Goal: Transaction & Acquisition: Purchase product/service

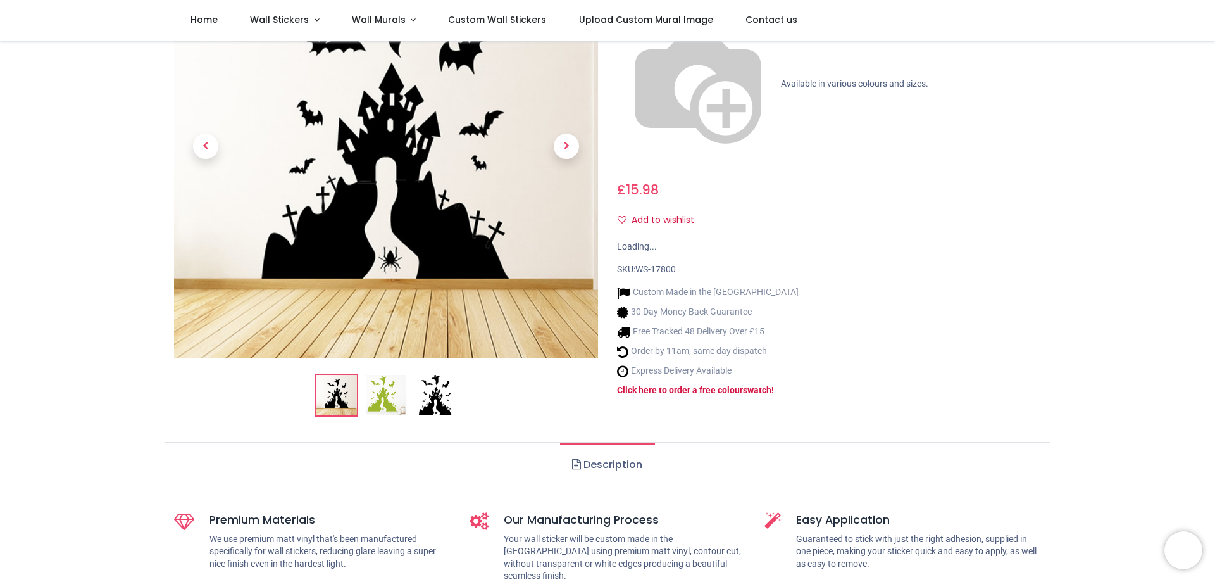
scroll to position [144, 0]
click at [429, 399] on img at bounding box center [435, 395] width 41 height 41
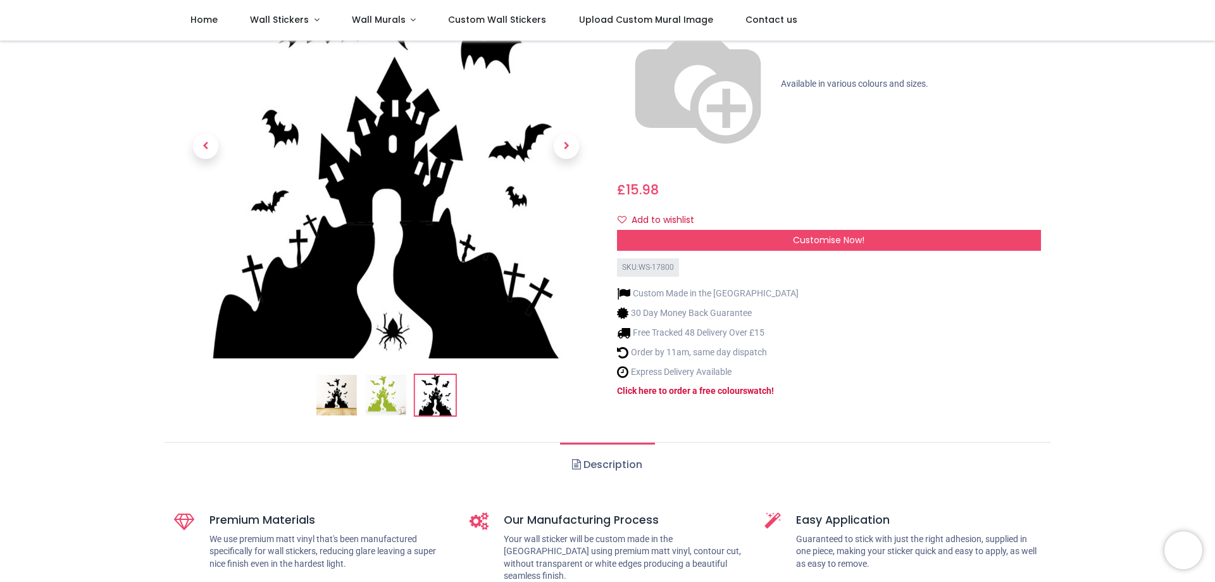
scroll to position [0, 0]
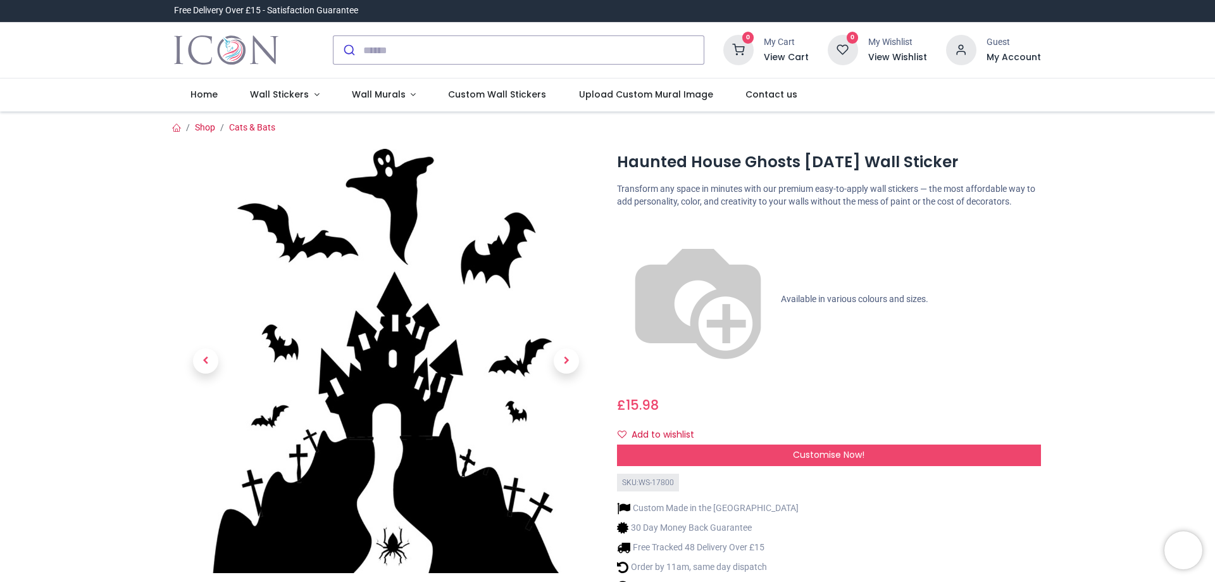
click at [380, 421] on img at bounding box center [386, 361] width 424 height 424
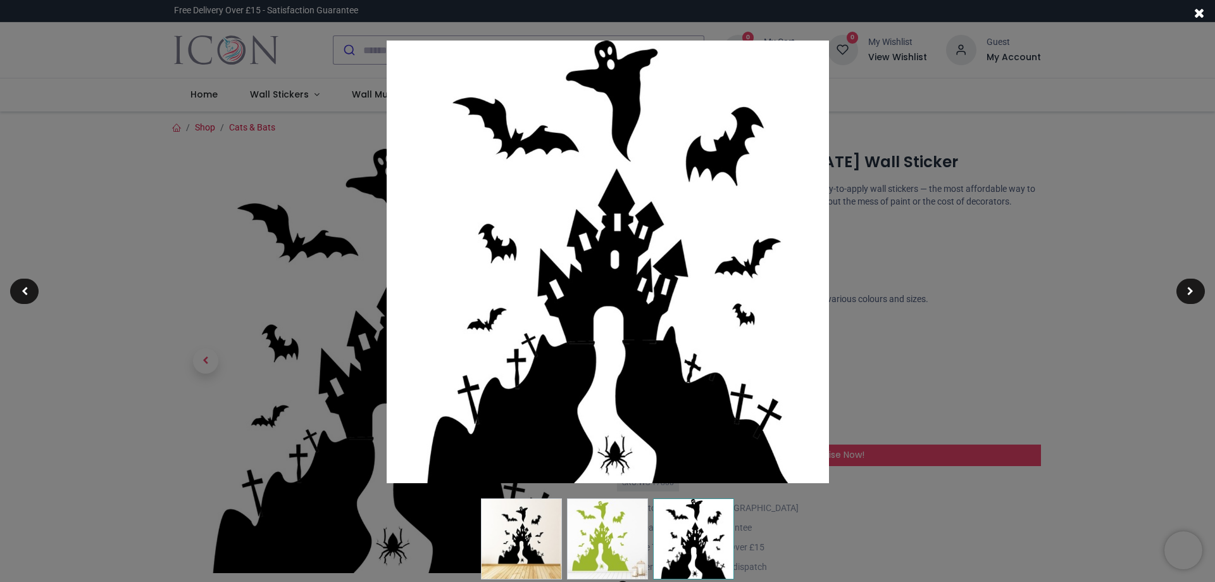
click at [610, 360] on img at bounding box center [608, 262] width 442 height 442
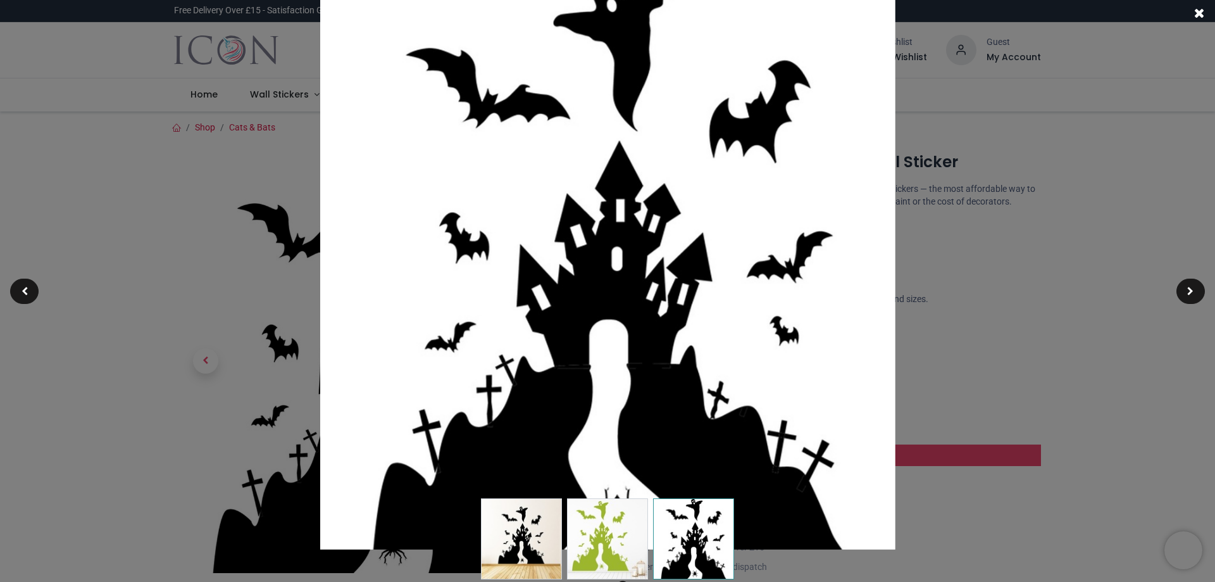
click at [986, 440] on div at bounding box center [607, 291] width 1215 height 582
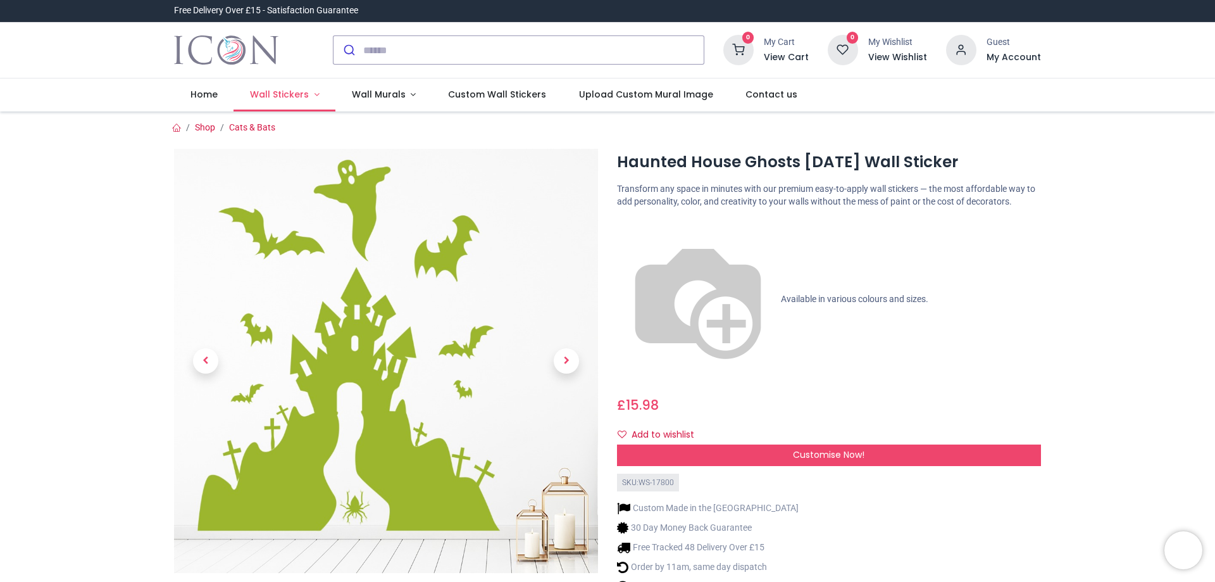
click at [307, 91] on span "Wall Stickers" at bounding box center [280, 94] width 61 height 13
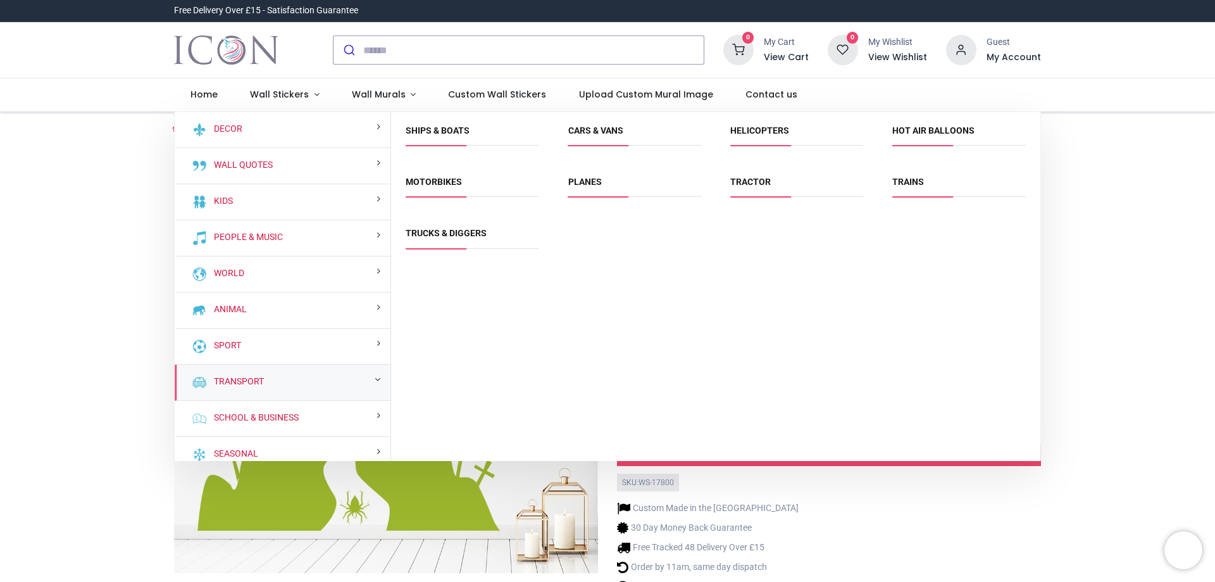
scroll to position [12, 0]
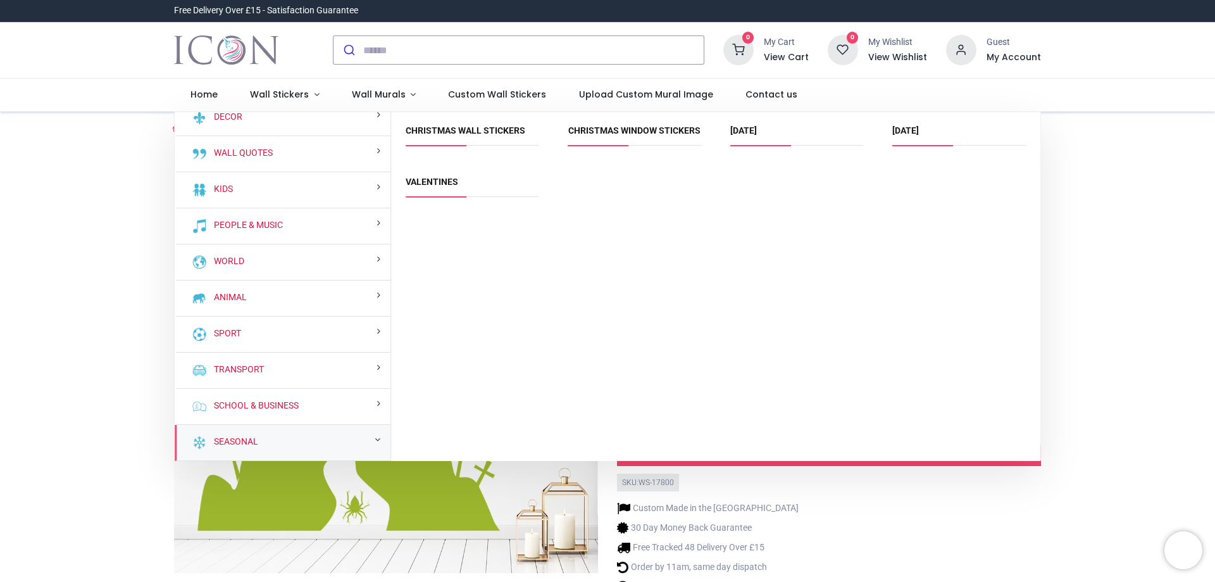
click at [377, 435] on small at bounding box center [378, 439] width 6 height 9
click at [919, 131] on link "[DATE]" at bounding box center [905, 130] width 27 height 10
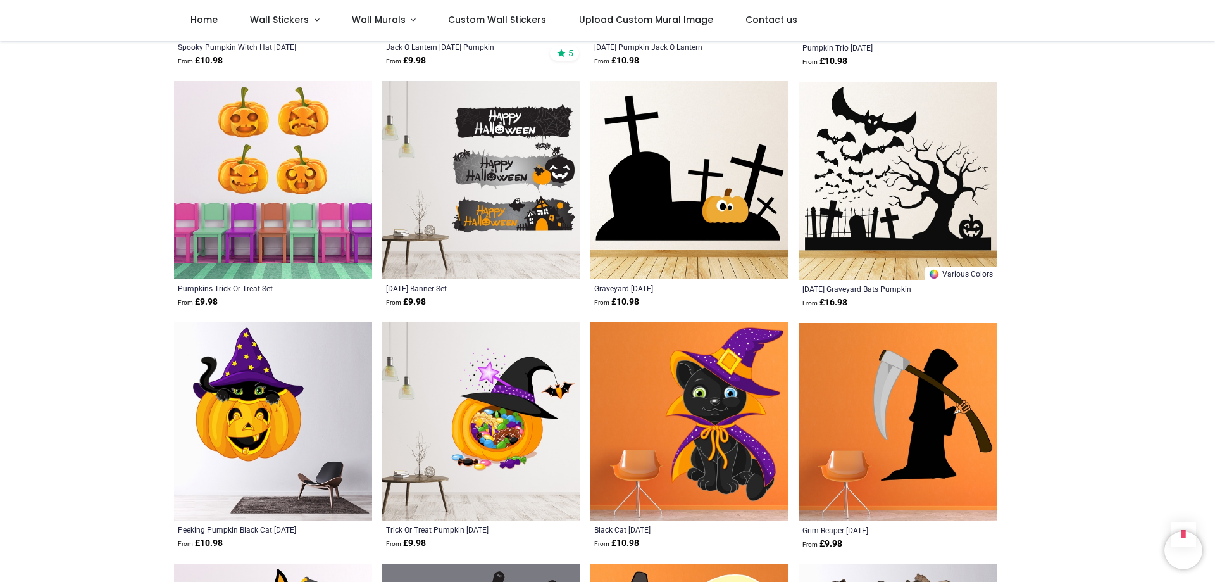
scroll to position [2886, 0]
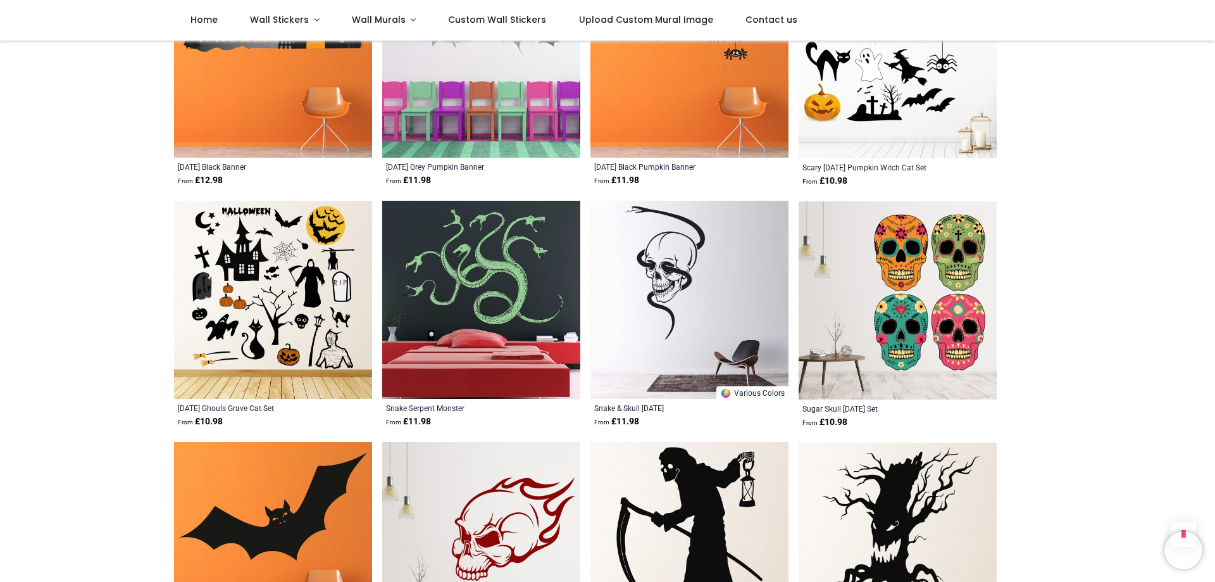
scroll to position [4401, 0]
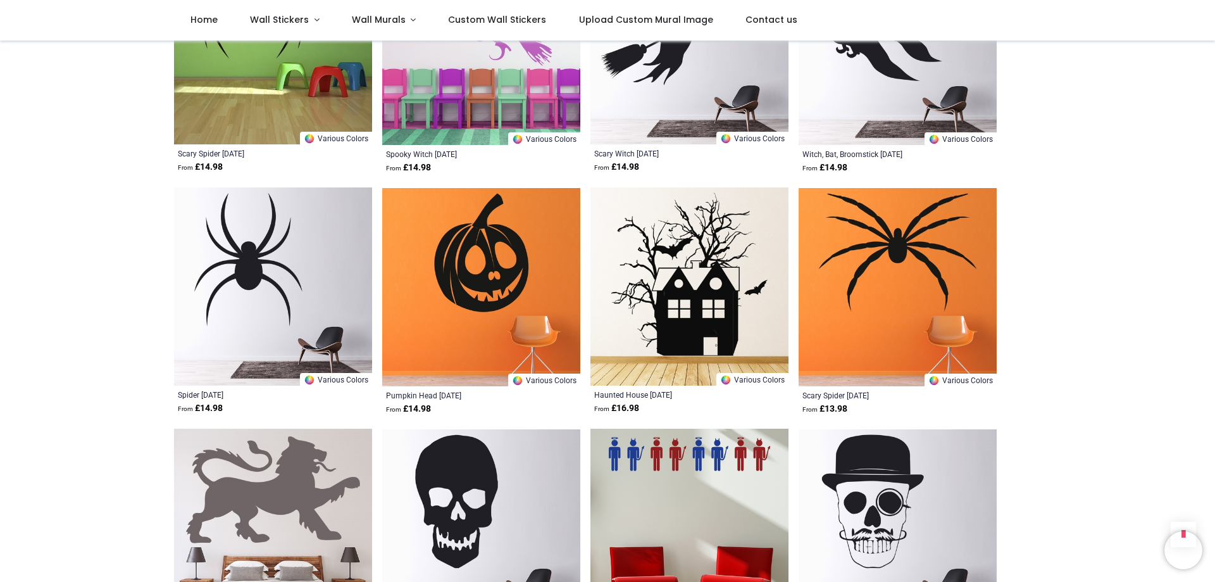
scroll to position [8513, 0]
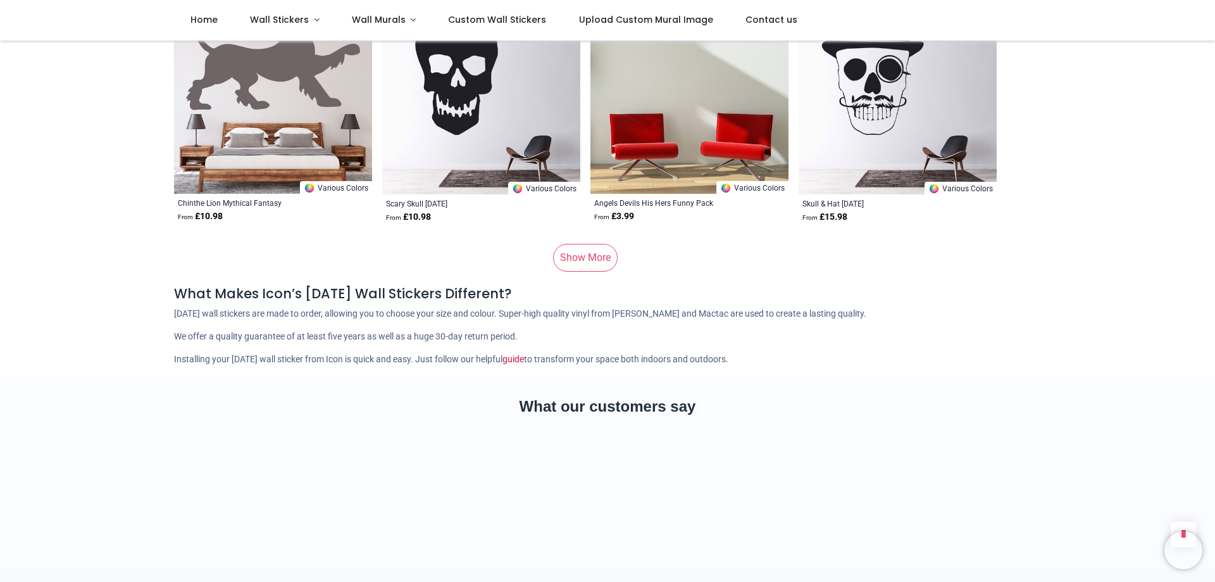
click at [596, 248] on link "Show More" at bounding box center [585, 258] width 65 height 28
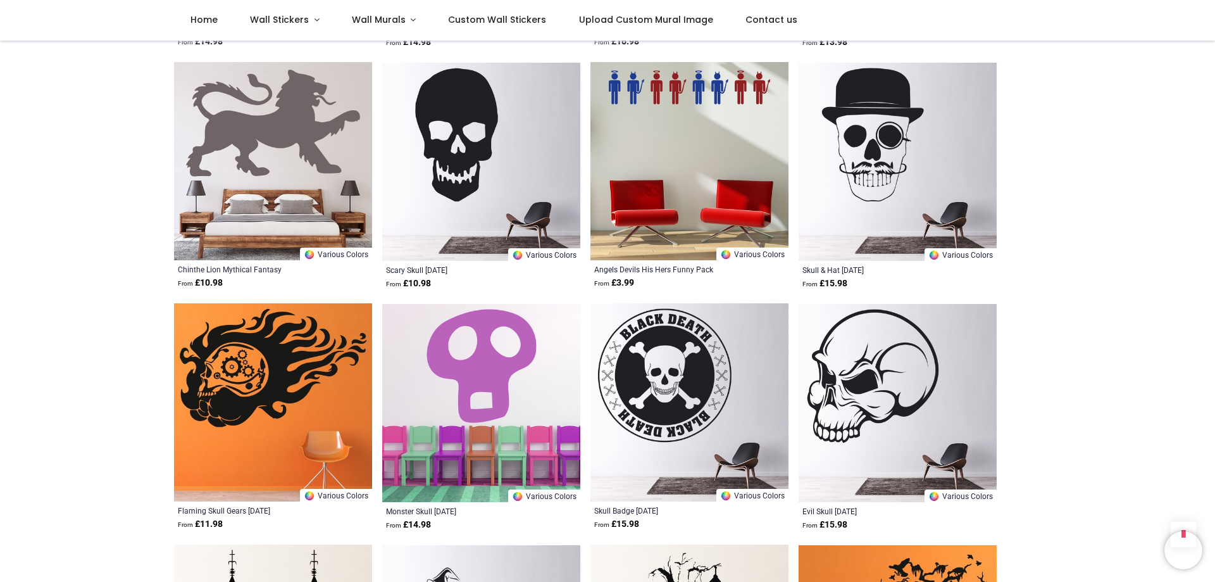
scroll to position [7941, 0]
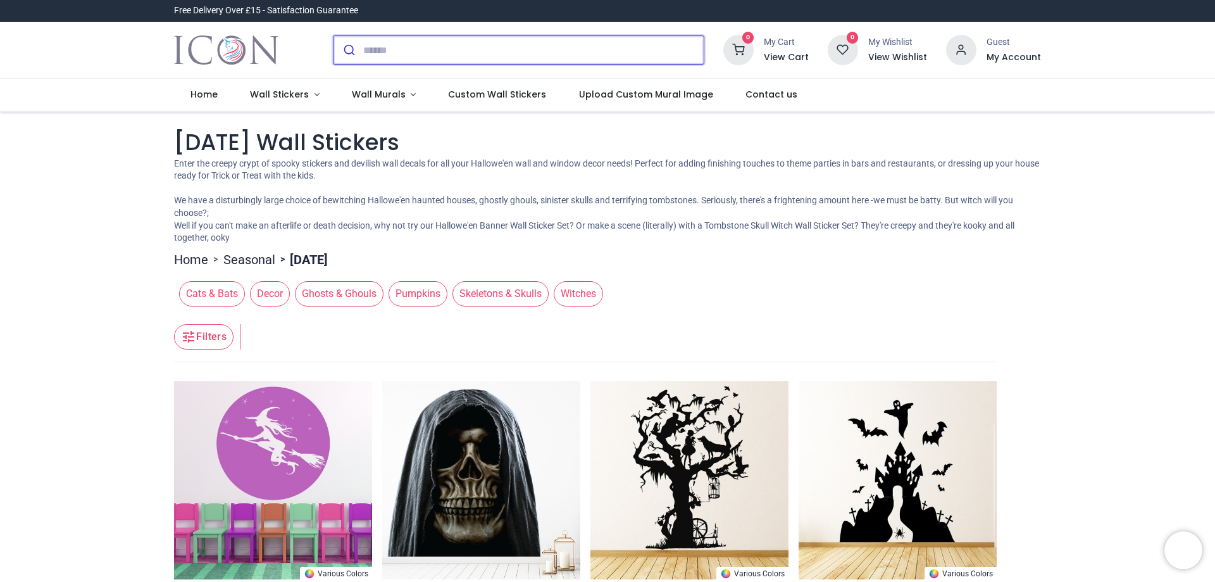
click at [414, 58] on input "search" at bounding box center [533, 50] width 340 height 28
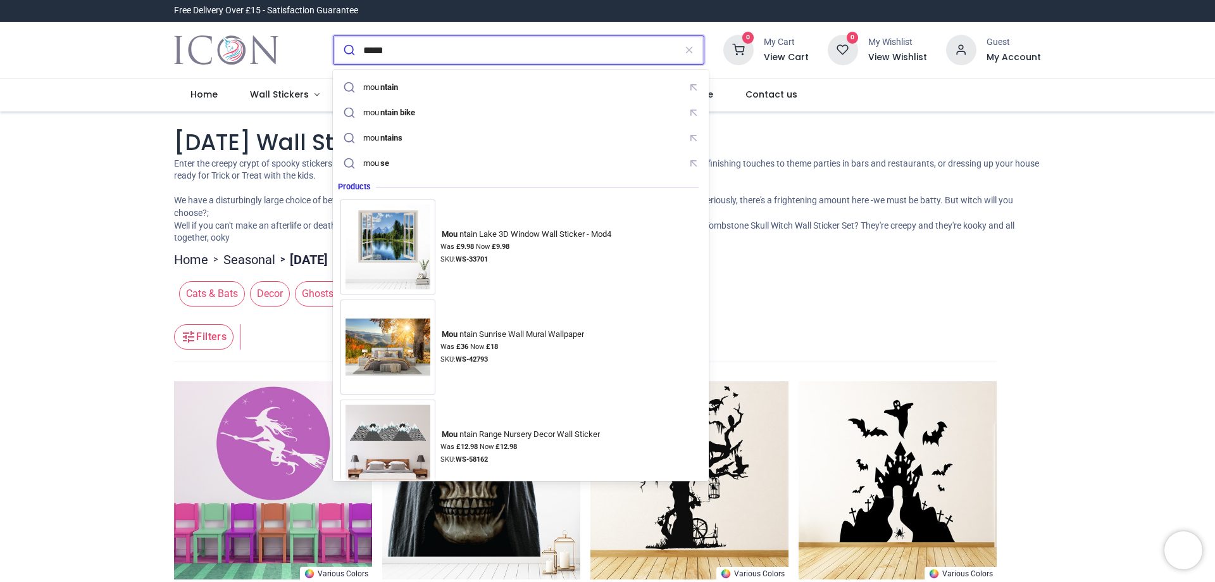
type input "*****"
click at [333, 36] on button "submit" at bounding box center [348, 50] width 30 height 28
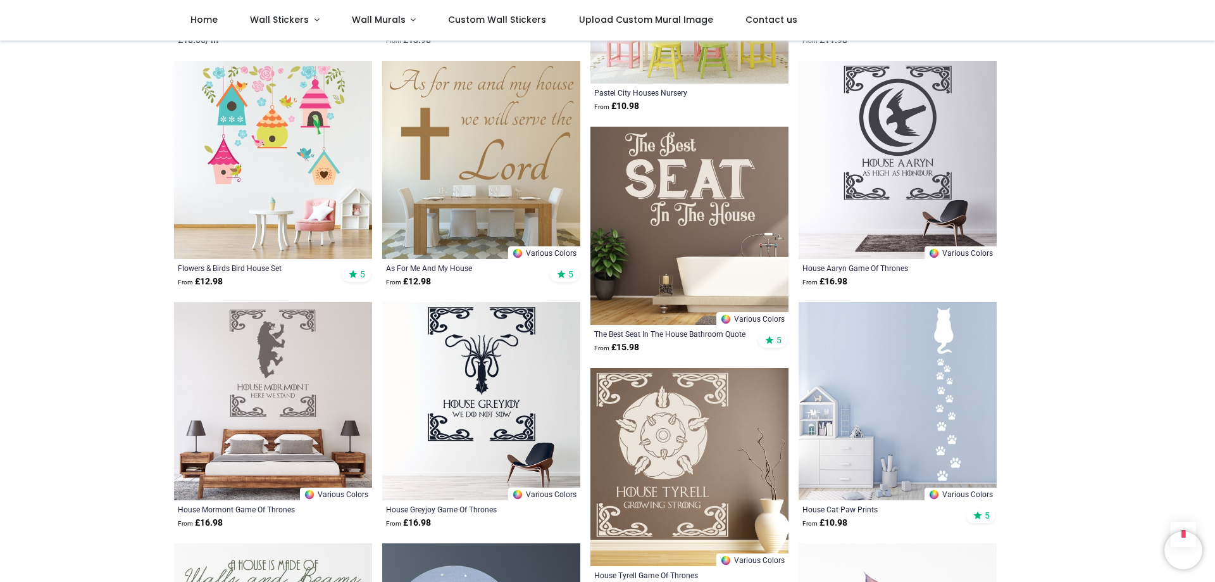
scroll to position [2741, 0]
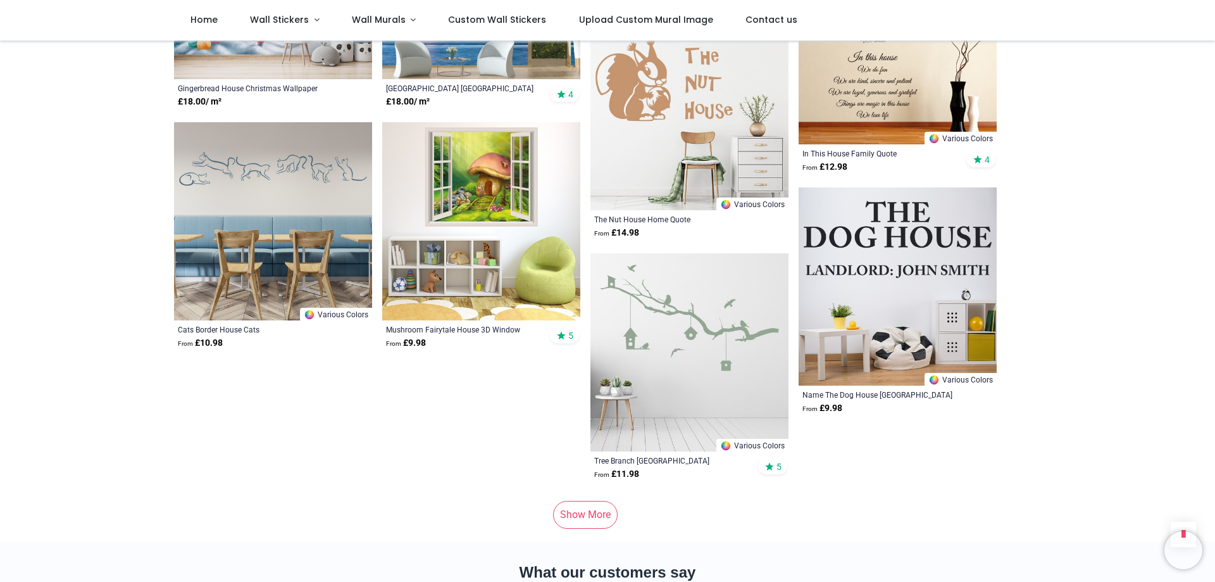
scroll to position [3246, 0]
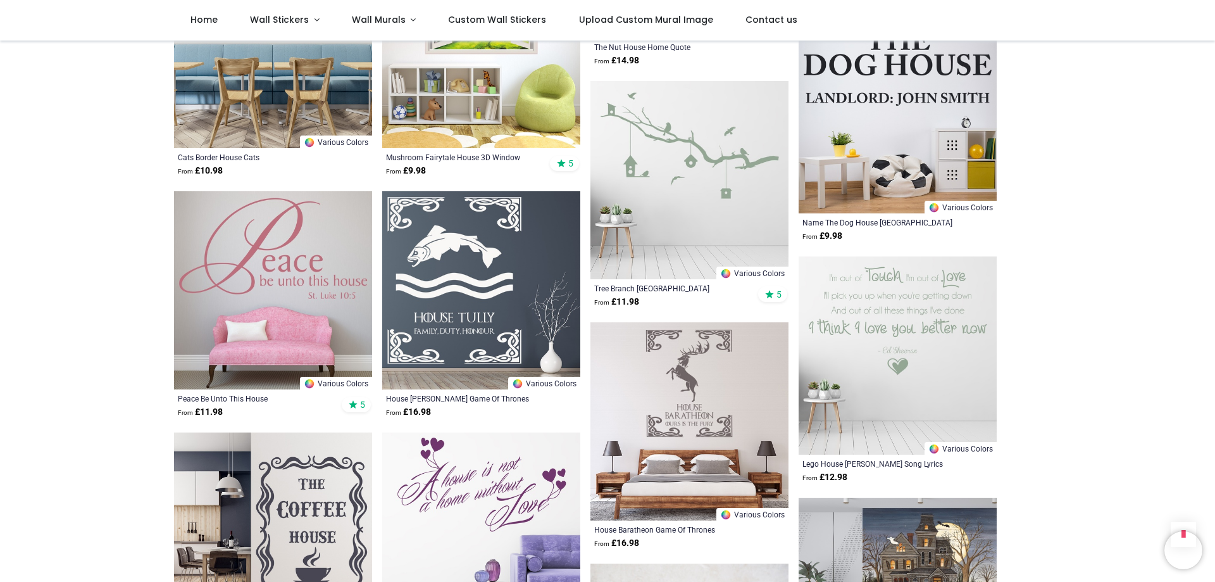
scroll to position [3679, 0]
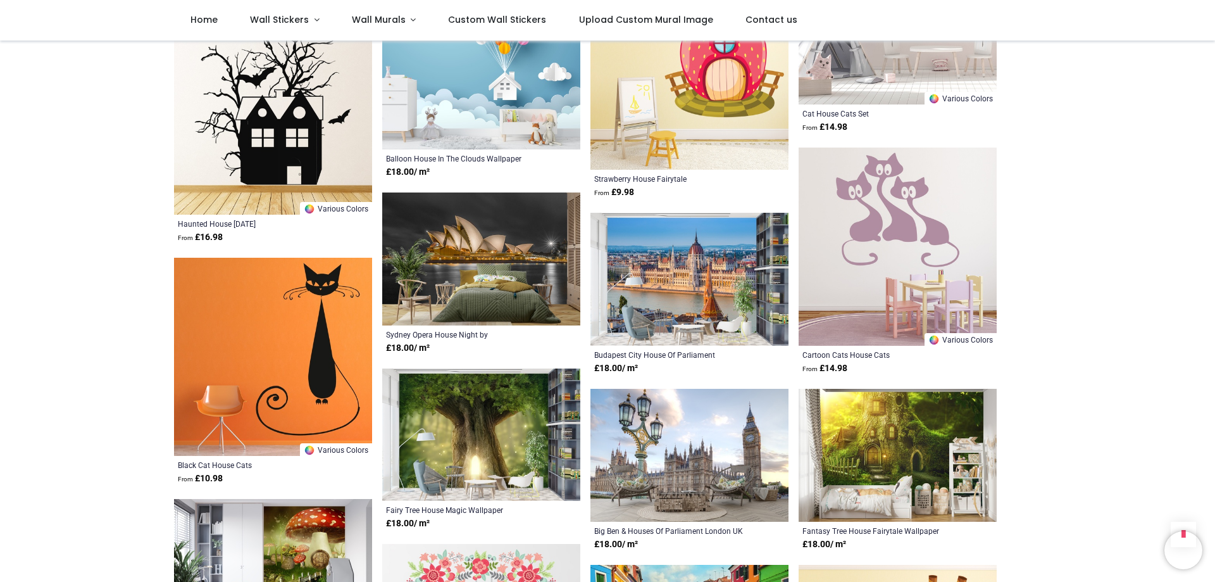
scroll to position [5483, 0]
